Goal: Task Accomplishment & Management: Use online tool/utility

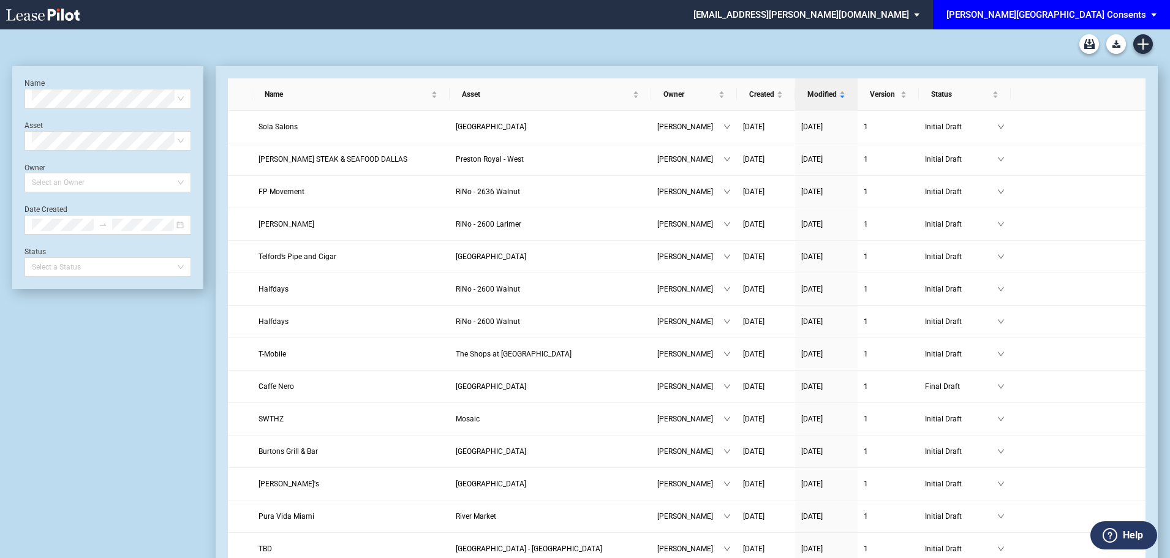
click at [1156, 13] on span "EDENS Common Area Consents: \aEDENS Common Area Consents\a" at bounding box center [1156, 14] width 15 height 29
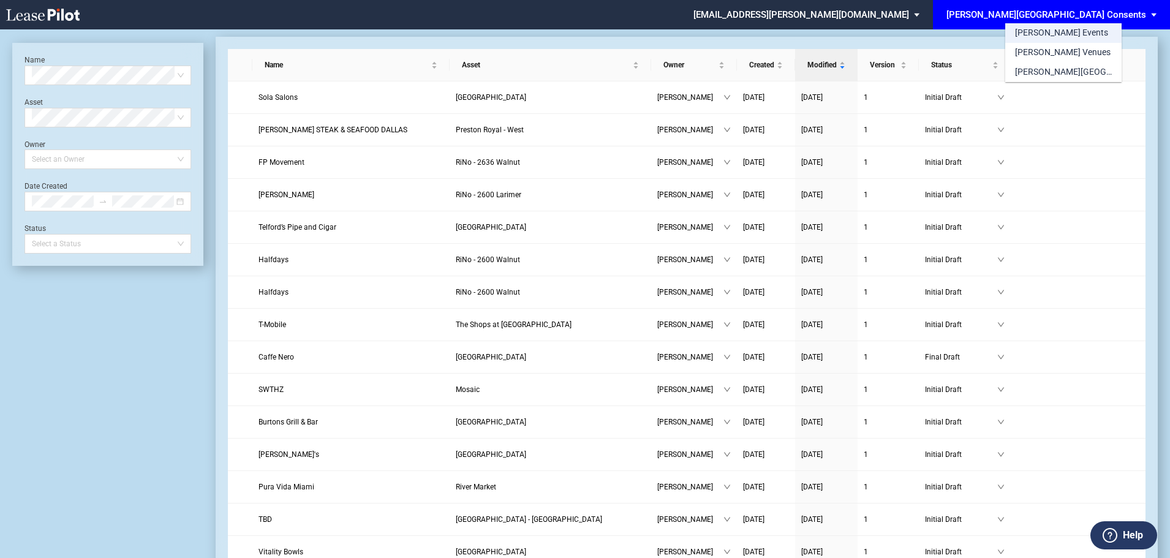
click at [1061, 38] on div "[PERSON_NAME] Events" at bounding box center [1061, 33] width 93 height 12
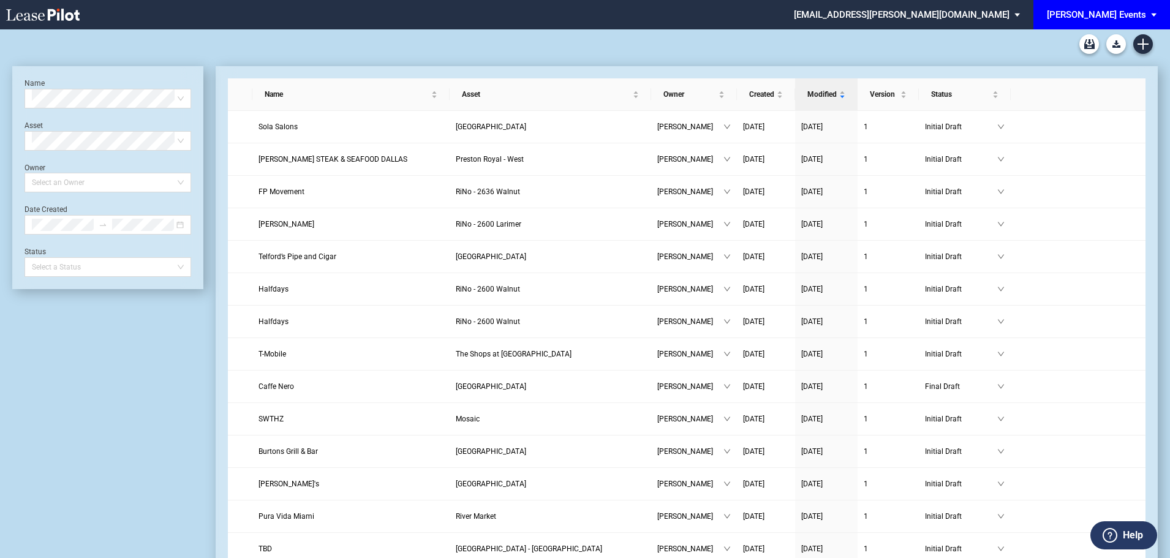
scroll to position [29, 0]
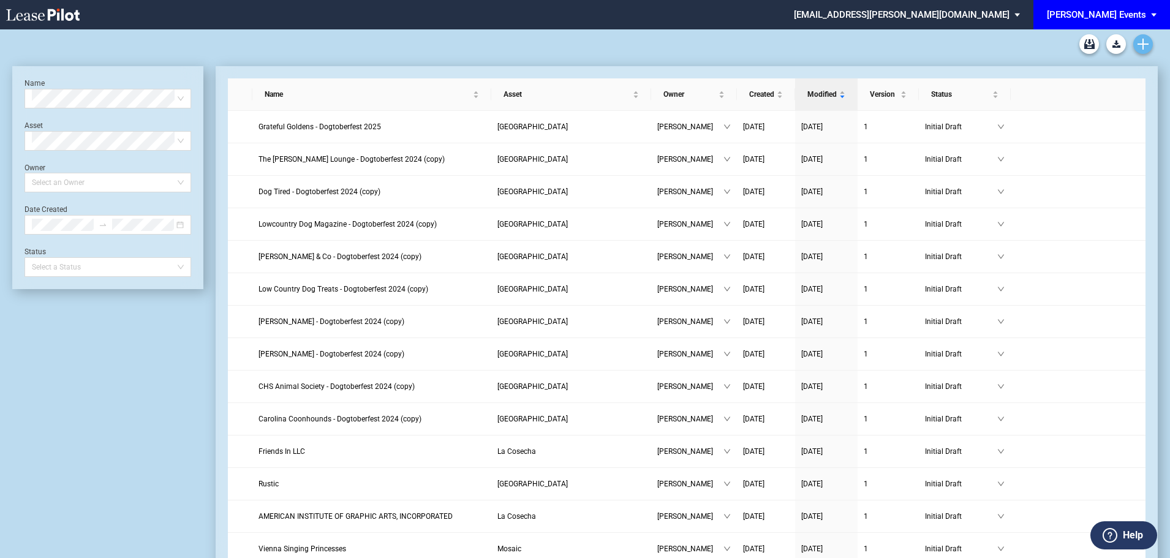
click at [1143, 46] on use "Create new document" at bounding box center [1143, 44] width 11 height 11
